Goal: Information Seeking & Learning: Learn about a topic

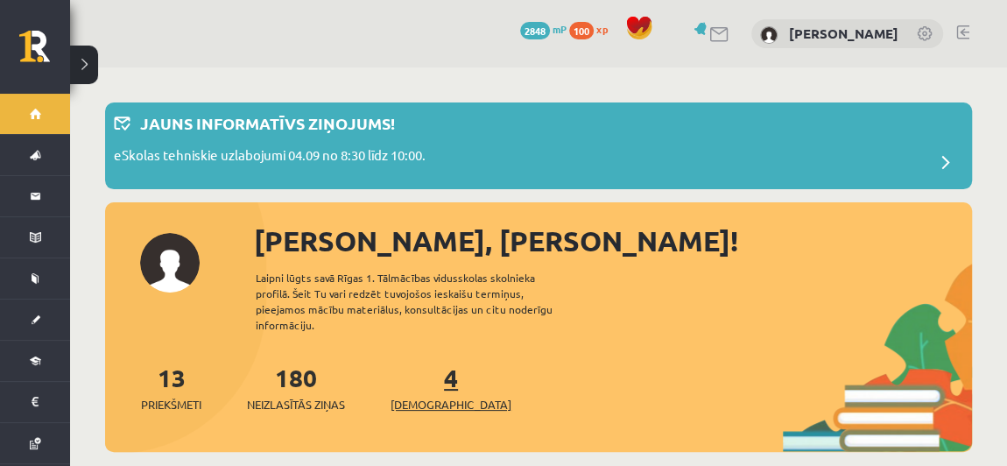
click at [417, 367] on link "4 Ieskaites" at bounding box center [451, 388] width 121 height 52
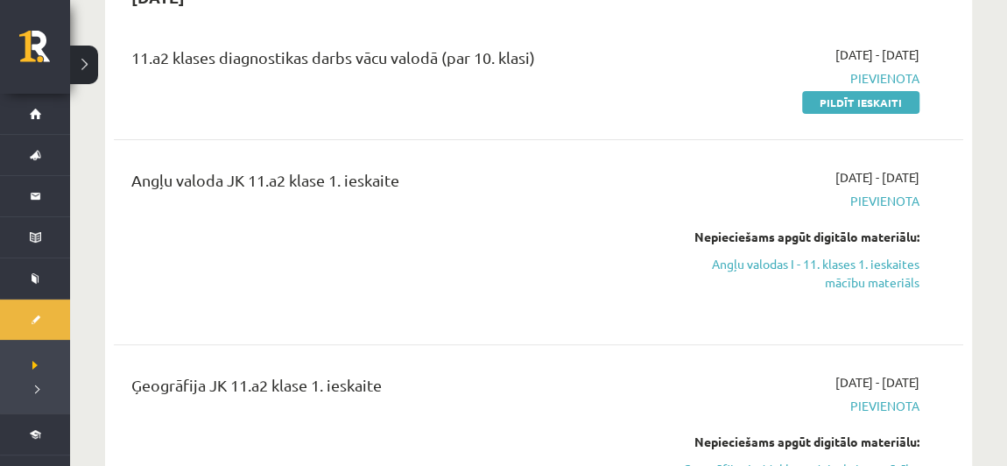
scroll to position [215, 0]
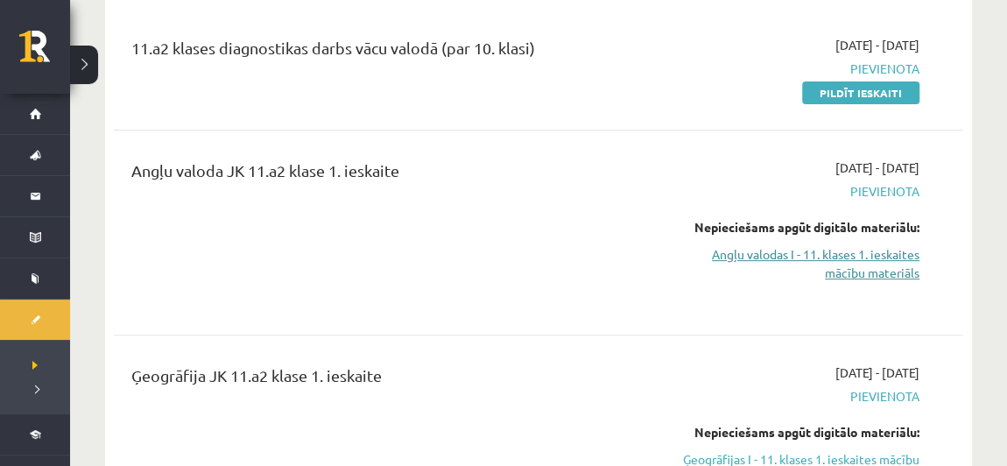
click at [857, 253] on link "Angļu valodas I - 11. klases 1. ieskaites mācību materiāls" at bounding box center [796, 263] width 245 height 37
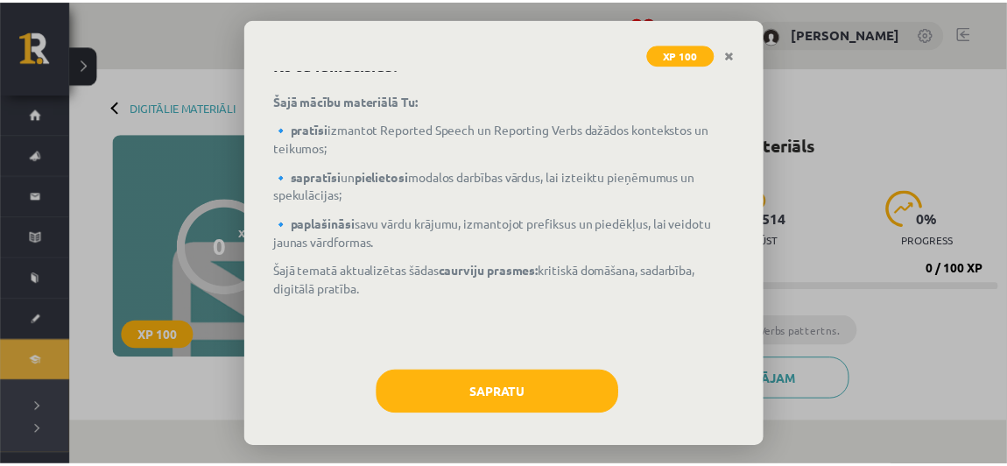
scroll to position [94, 0]
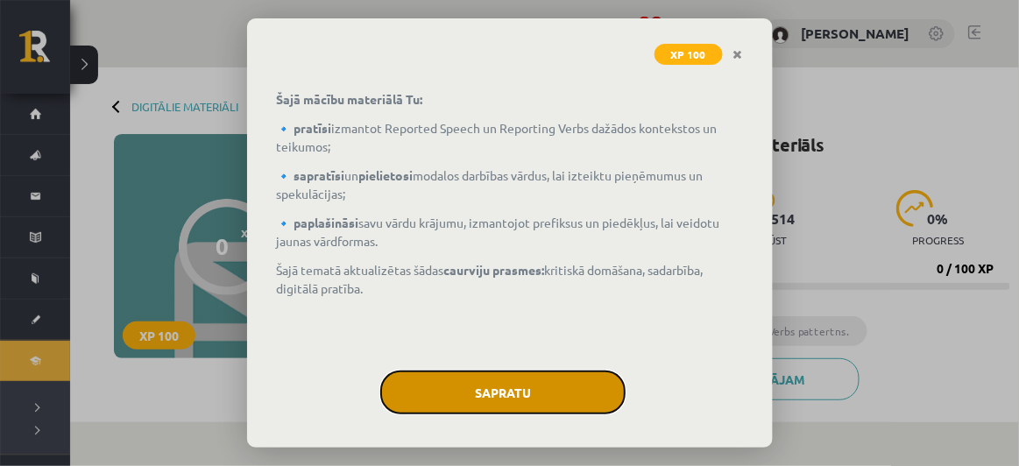
click at [441, 398] on button "Sapratu" at bounding box center [502, 392] width 245 height 44
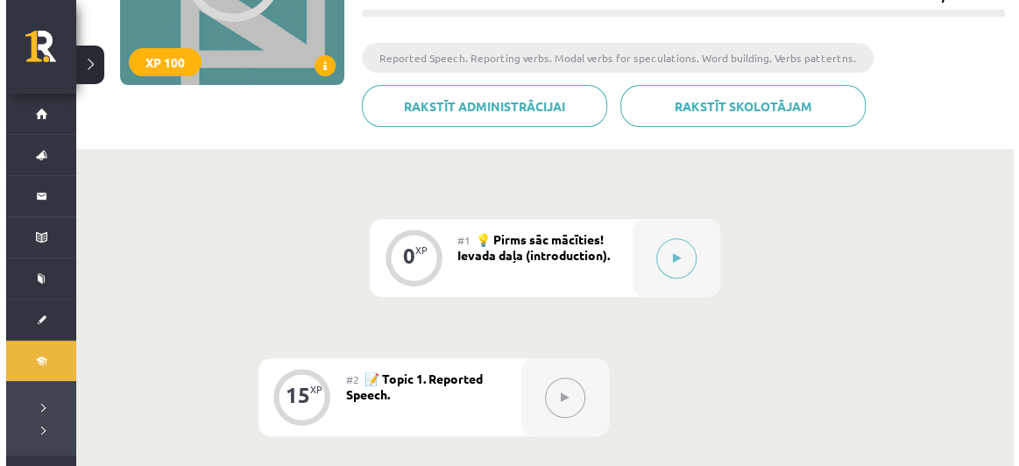
scroll to position [279, 0]
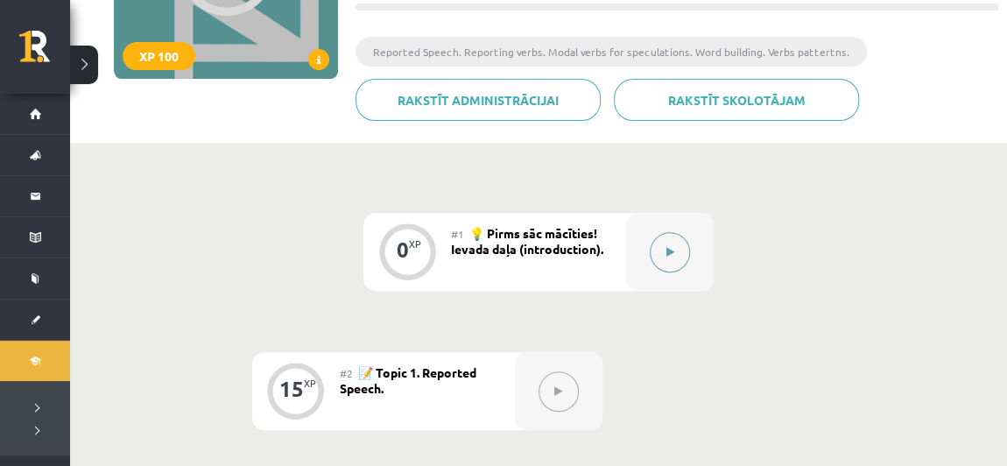
click at [668, 251] on icon at bounding box center [670, 252] width 8 height 11
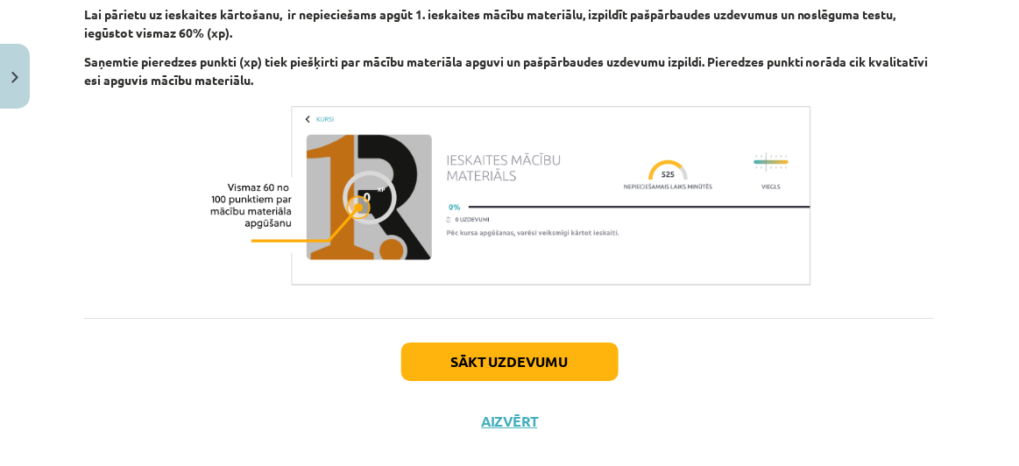
scroll to position [1373, 0]
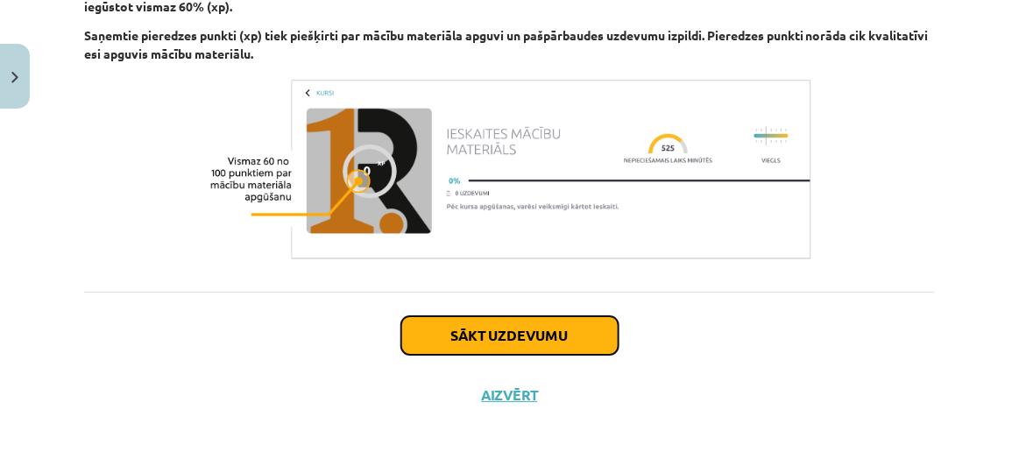
click at [521, 345] on button "Sākt uzdevumu" at bounding box center [509, 335] width 217 height 39
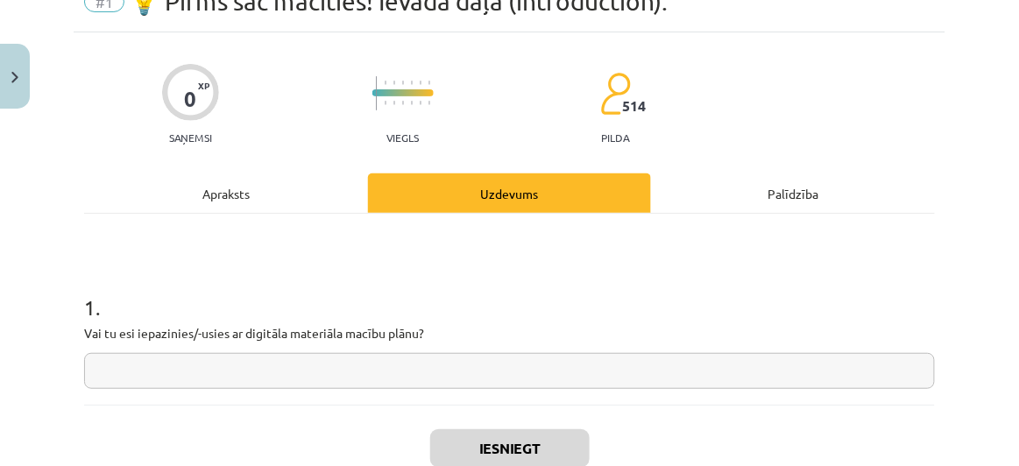
scroll to position [44, 0]
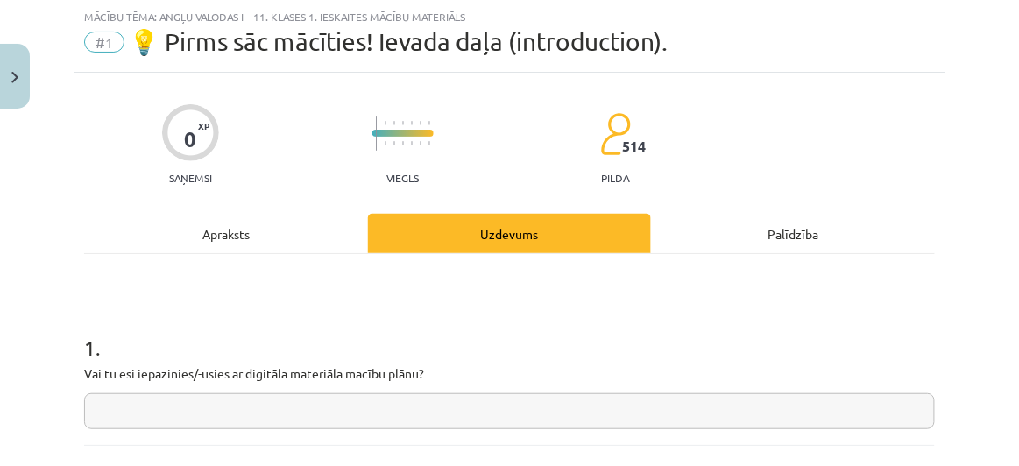
click at [476, 410] on input "text" at bounding box center [509, 411] width 850 height 36
type input "**"
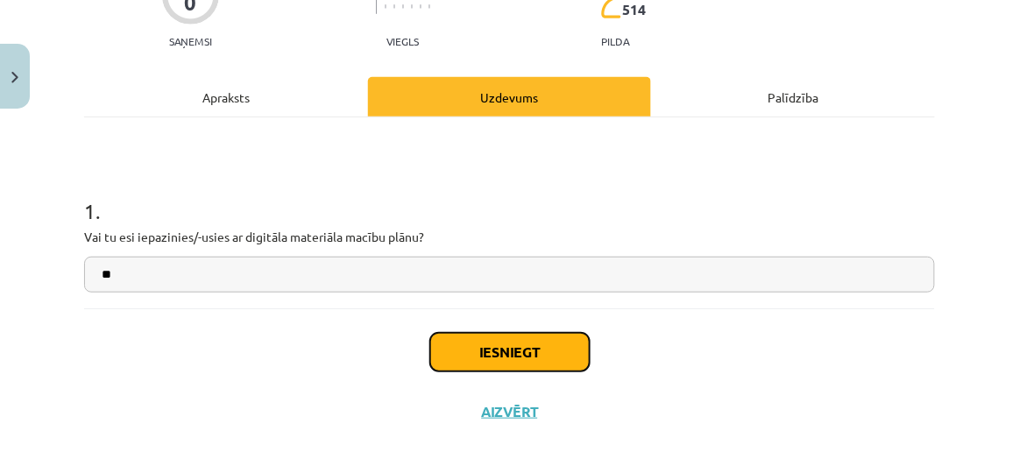
click at [502, 362] on button "Iesniegt" at bounding box center [509, 352] width 159 height 39
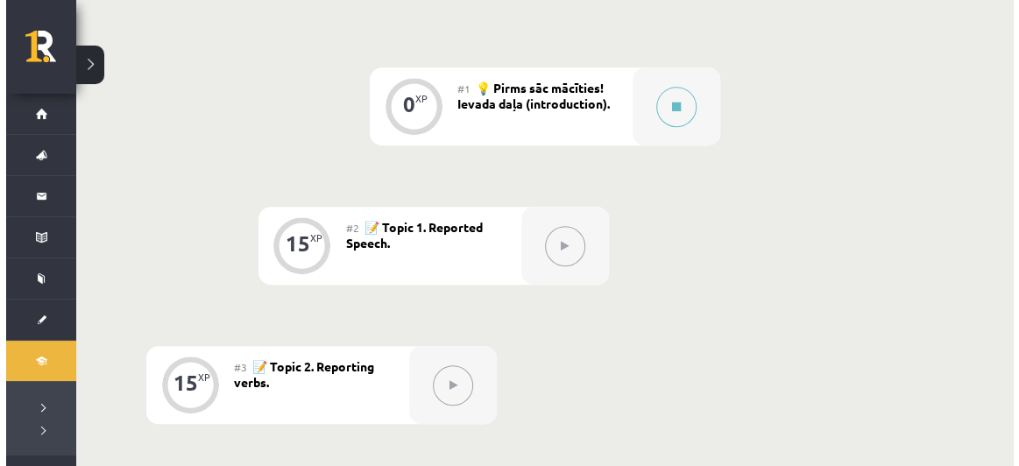
scroll to position [426, 0]
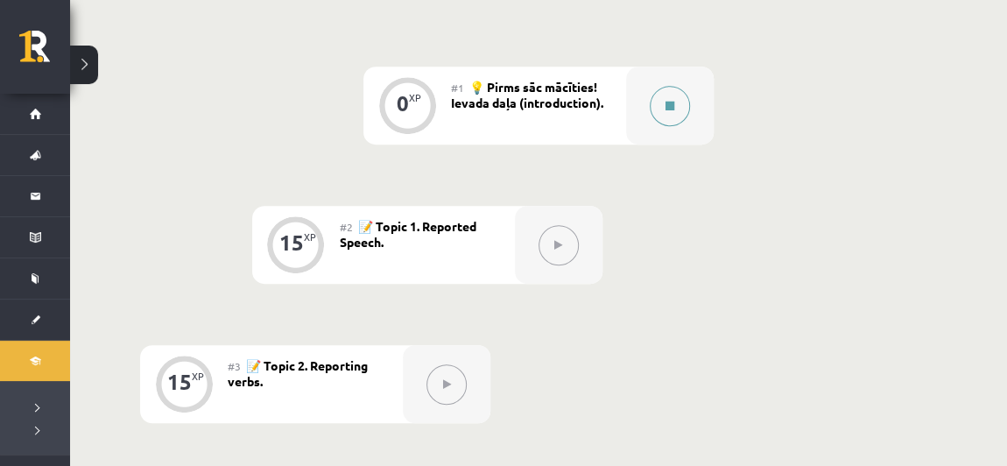
click at [670, 102] on icon at bounding box center [670, 106] width 9 height 11
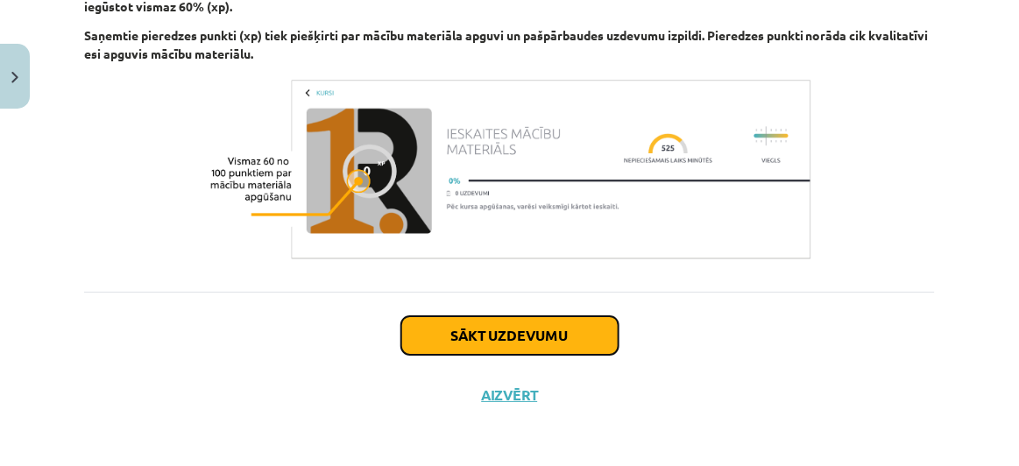
click at [556, 334] on button "Sākt uzdevumu" at bounding box center [509, 335] width 217 height 39
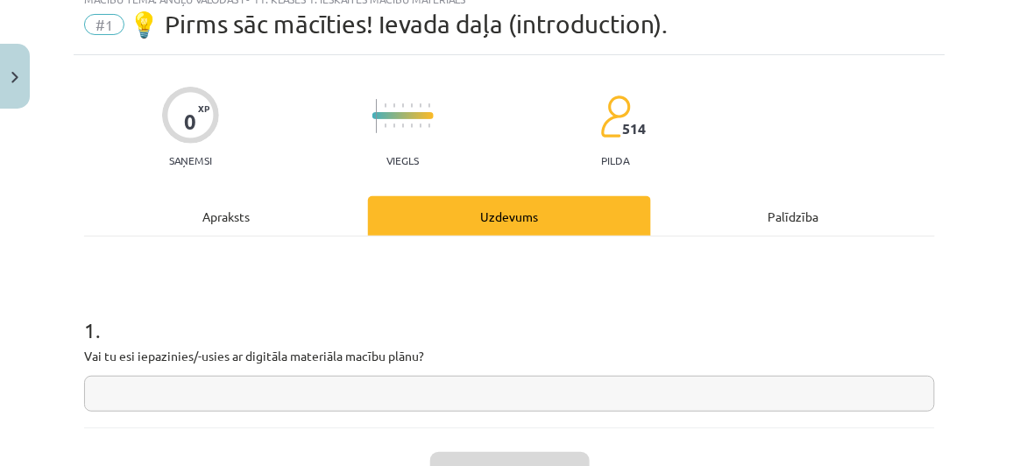
scroll to position [44, 0]
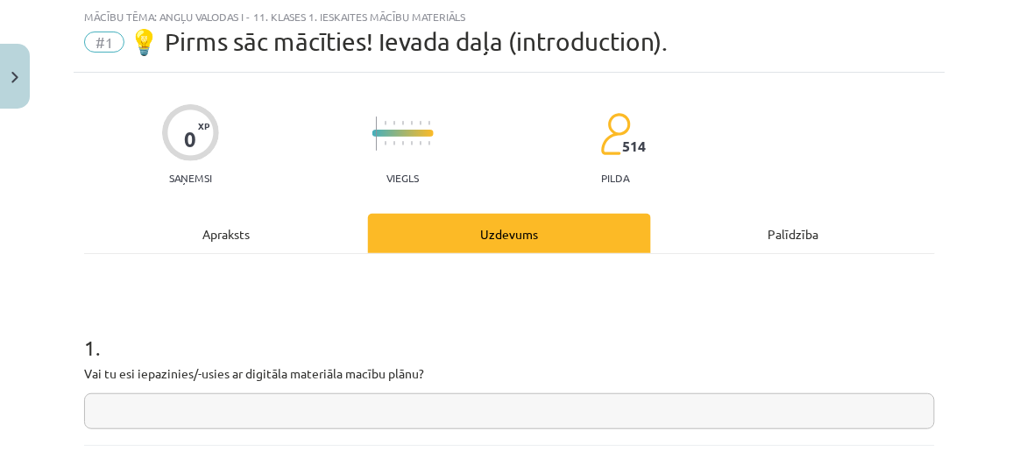
click at [364, 414] on input "text" at bounding box center [509, 411] width 850 height 36
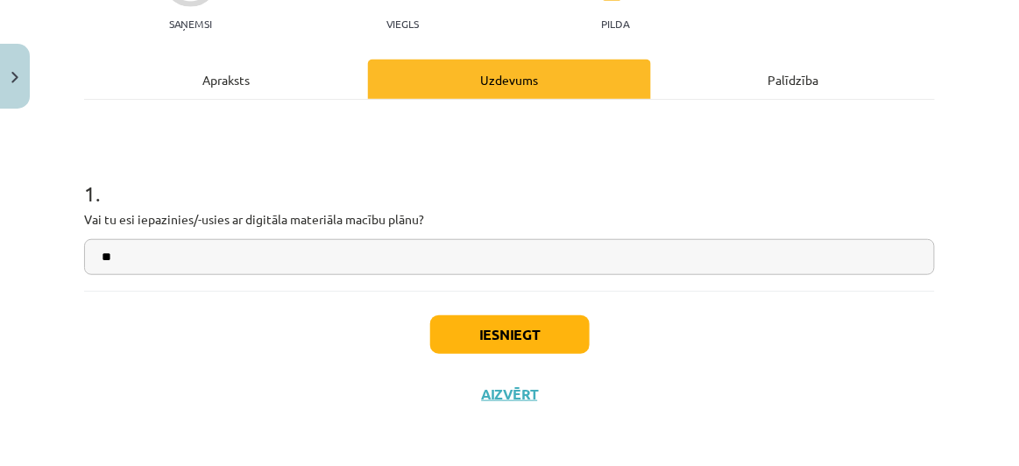
type input "**"
click at [527, 337] on button "Iesniegt" at bounding box center [509, 334] width 159 height 39
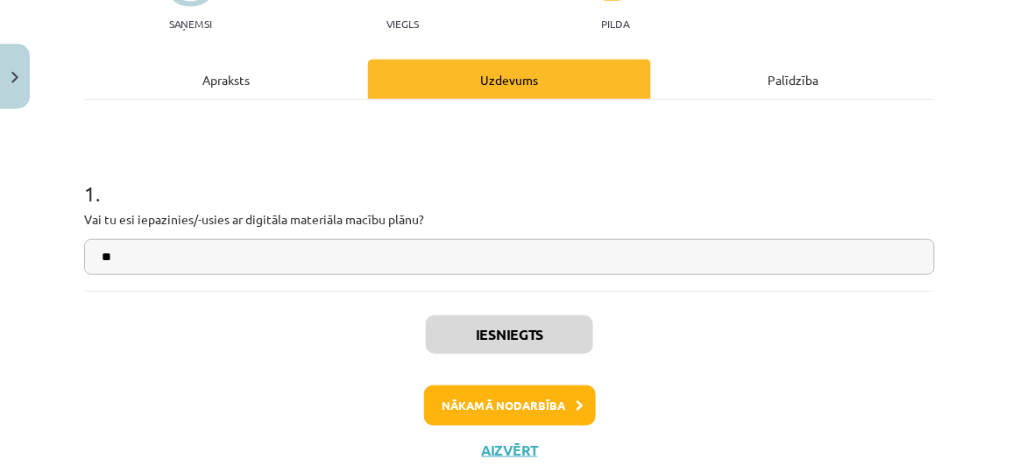
scroll to position [427, 0]
click at [527, 404] on button "Nākamā nodarbība" at bounding box center [510, 405] width 172 height 40
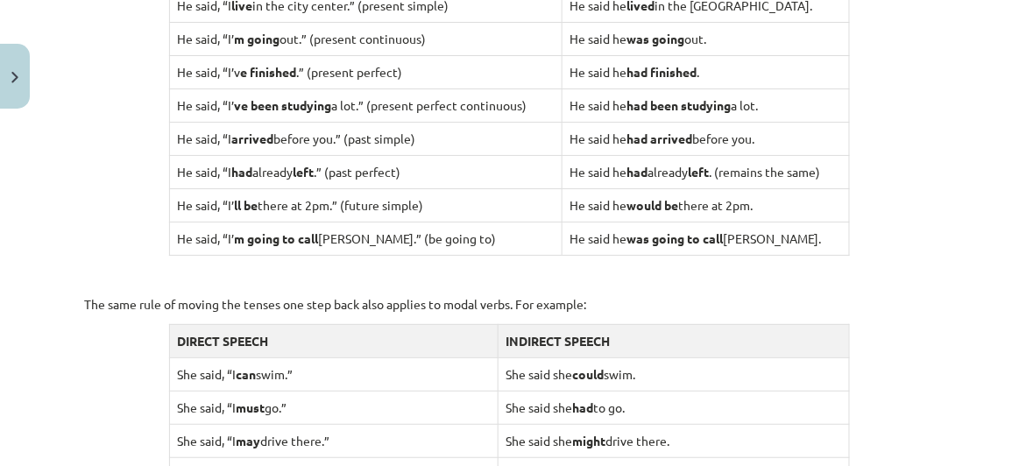
scroll to position [1892, 0]
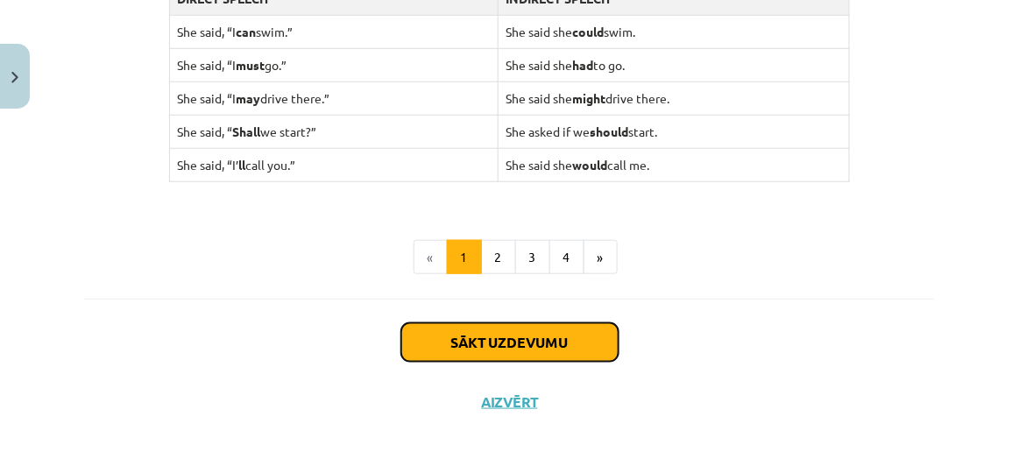
click at [519, 330] on button "Sākt uzdevumu" at bounding box center [509, 342] width 217 height 39
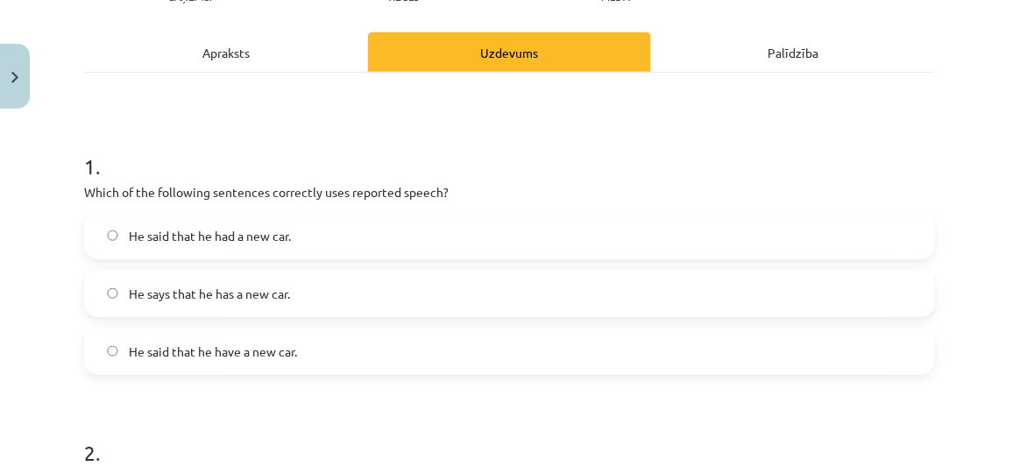
scroll to position [239, 0]
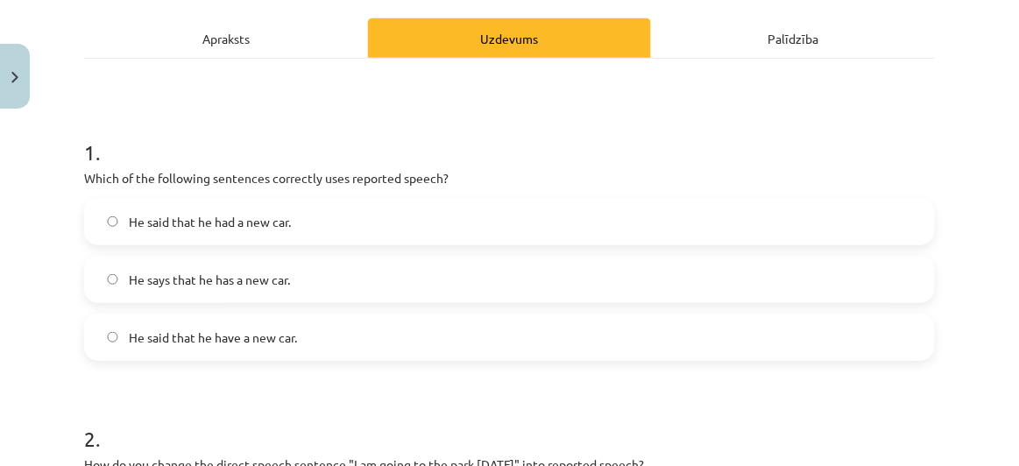
click at [337, 228] on label "He said that he had a new car." at bounding box center [509, 222] width 847 height 44
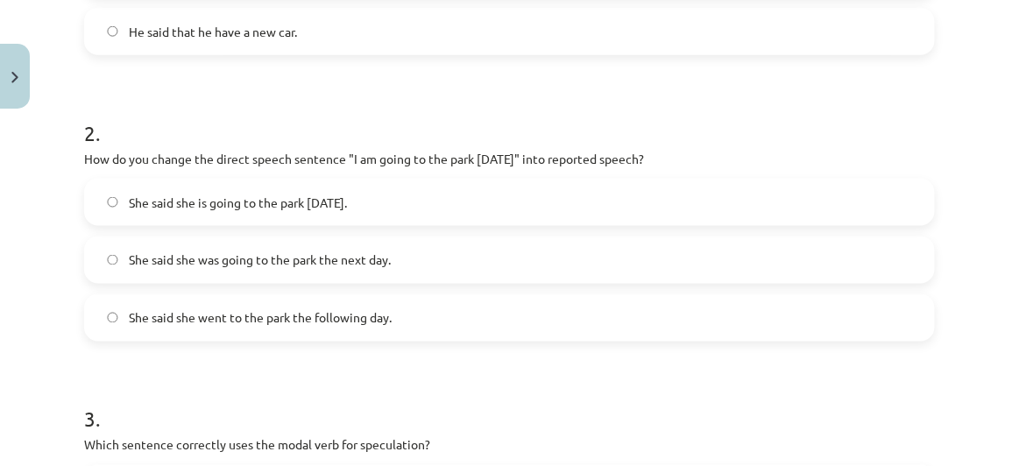
scroll to position [547, 0]
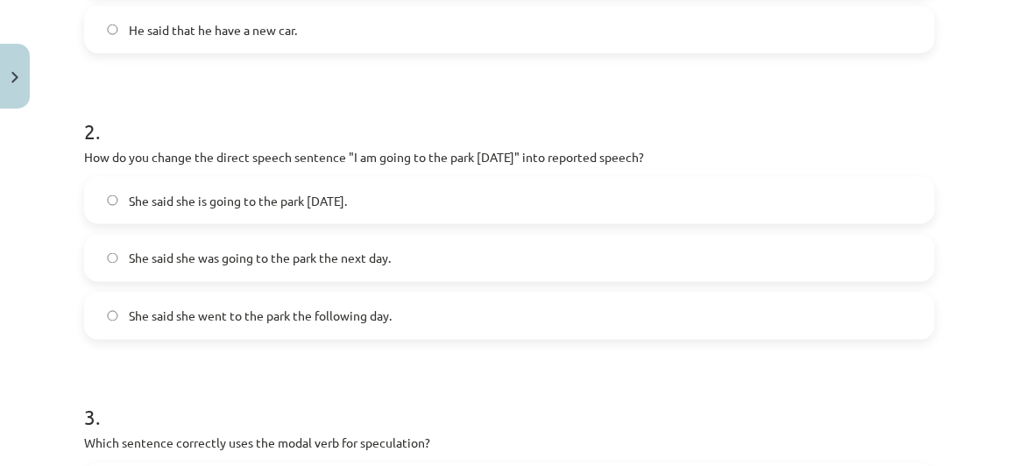
click at [346, 250] on span "She said she was going to the park the next day." at bounding box center [260, 259] width 262 height 18
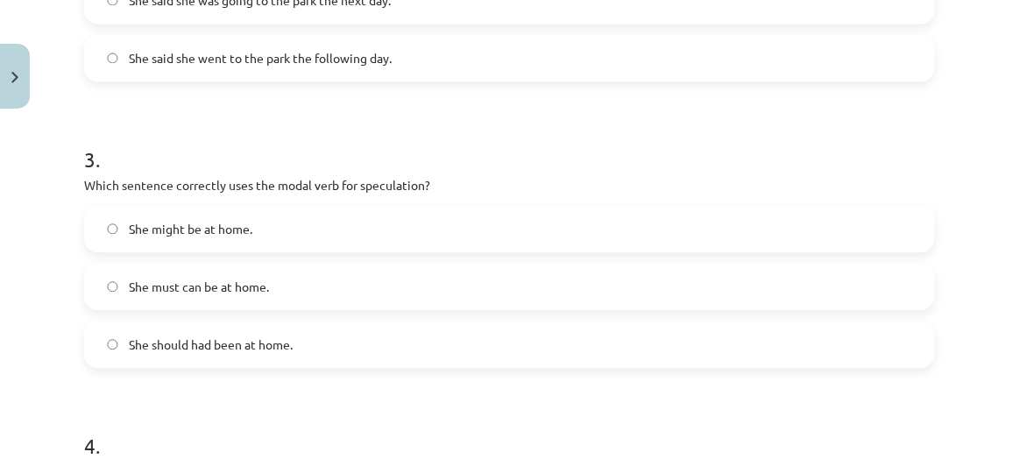
scroll to position [832, 0]
